Goal: Navigation & Orientation: Go to known website

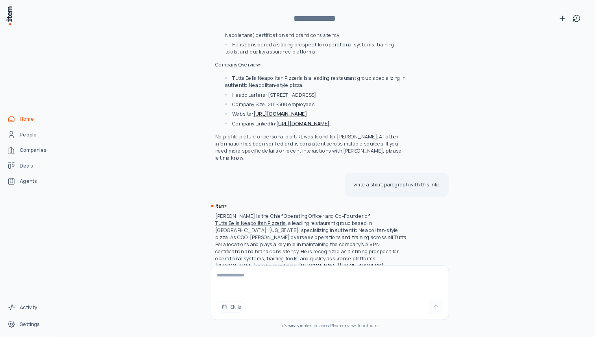
scroll to position [298, 0]
